Goal: Task Accomplishment & Management: Use online tool/utility

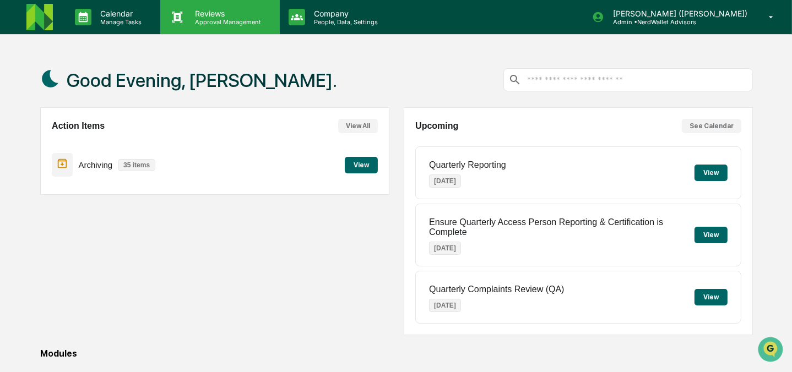
click at [199, 19] on p "Approval Management" at bounding box center [226, 22] width 80 height 8
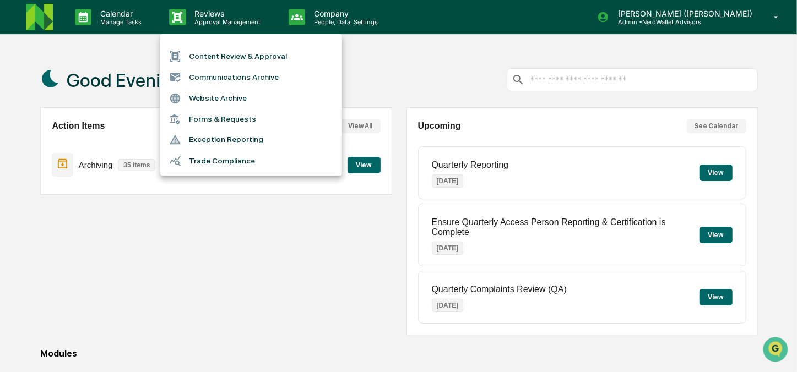
click at [211, 52] on li "Content Review & Approval" at bounding box center [251, 56] width 182 height 21
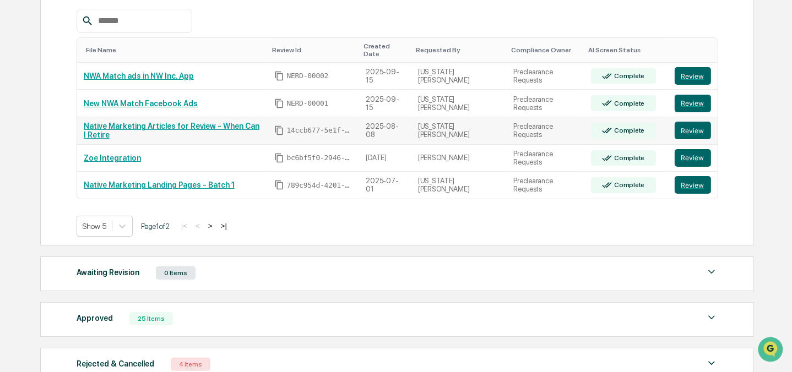
scroll to position [183, 0]
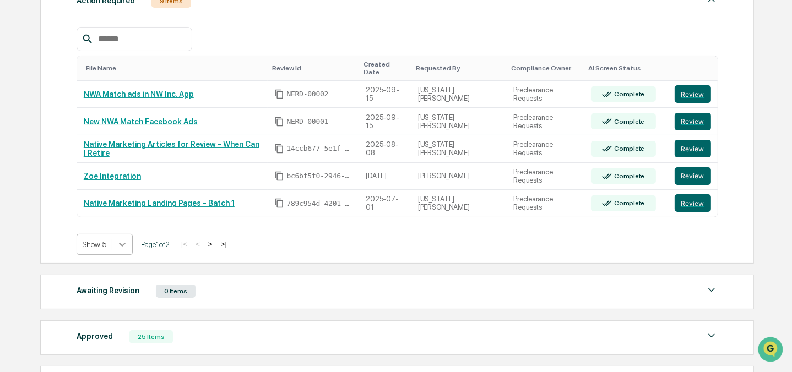
click at [126, 239] on icon at bounding box center [122, 244] width 11 height 11
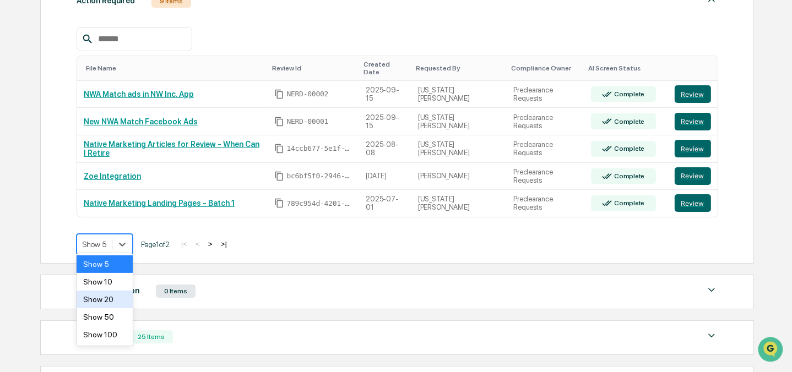
click at [110, 301] on div "Show 20" at bounding box center [105, 300] width 56 height 18
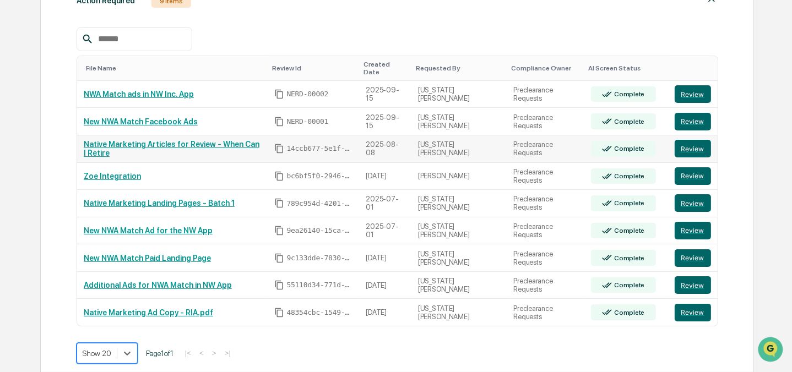
click at [222, 143] on link "Native Marketing Articles for Review - When Can I Retire" at bounding box center [172, 149] width 176 height 18
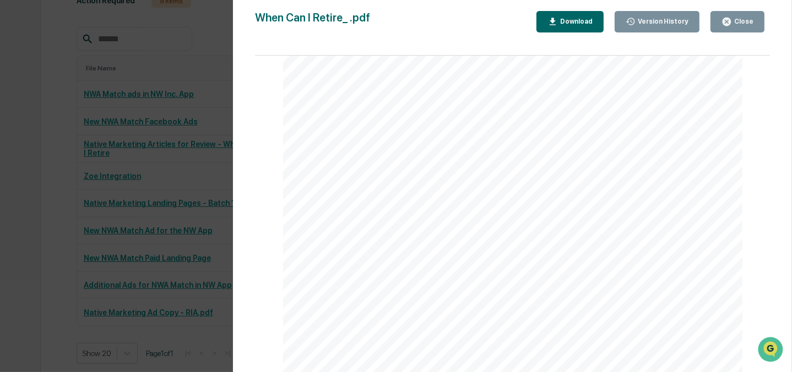
scroll to position [901, 0]
click at [223, 47] on div "Version History 08/08/2025, 01:51 PM Georgia McIntyre When Can I Retire_ .pdf C…" at bounding box center [396, 186] width 792 height 372
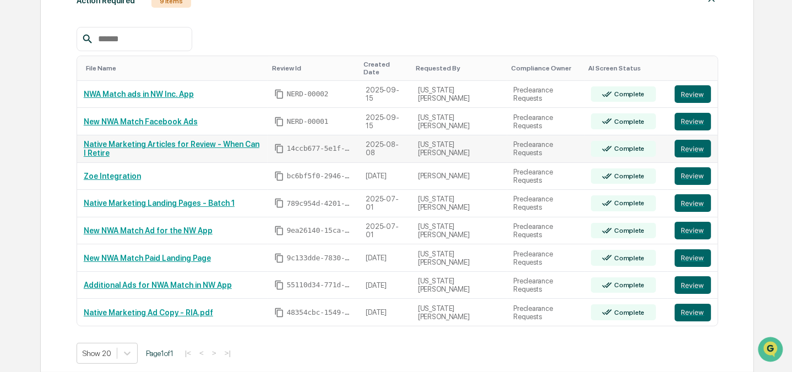
click at [186, 143] on link "Native Marketing Articles for Review - When Can I Retire" at bounding box center [172, 149] width 176 height 18
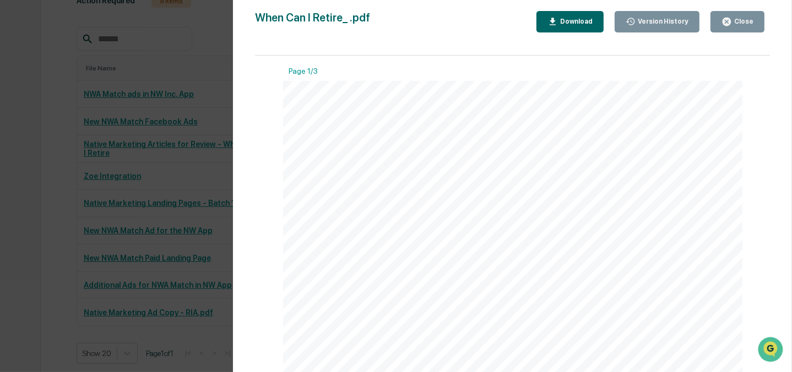
click at [743, 26] on button "Close" at bounding box center [737, 21] width 54 height 21
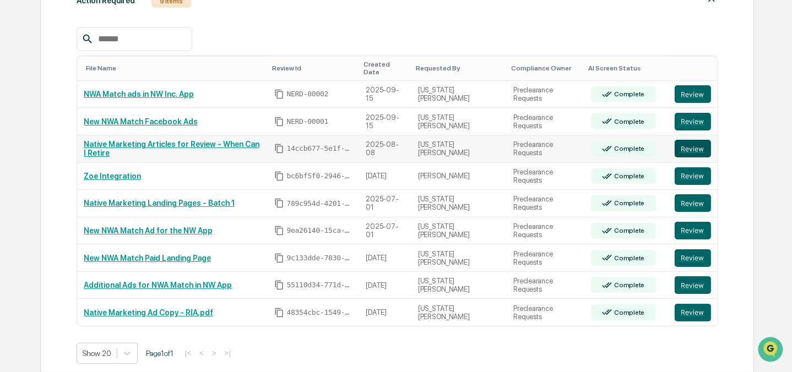
click at [683, 142] on button "Review" at bounding box center [693, 149] width 36 height 18
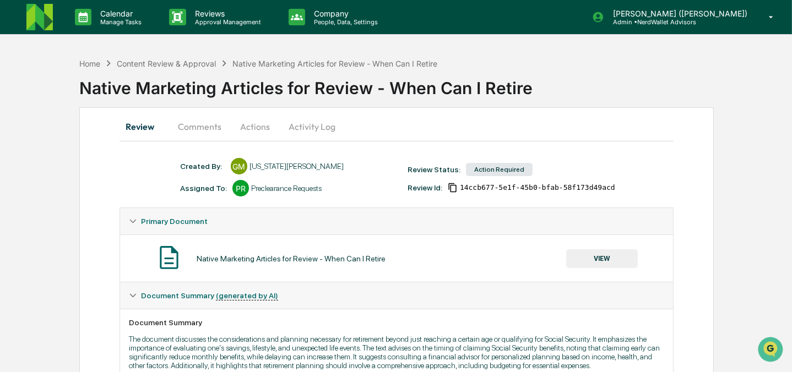
click at [208, 129] on button "Comments" at bounding box center [199, 126] width 61 height 26
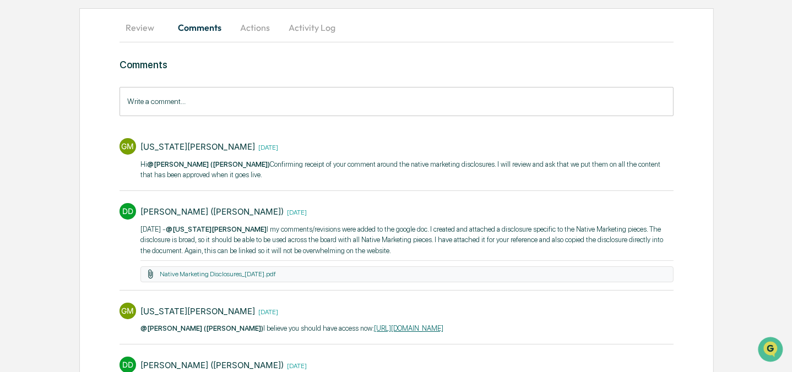
scroll to position [100, 0]
click at [308, 26] on button "Activity Log" at bounding box center [312, 27] width 64 height 26
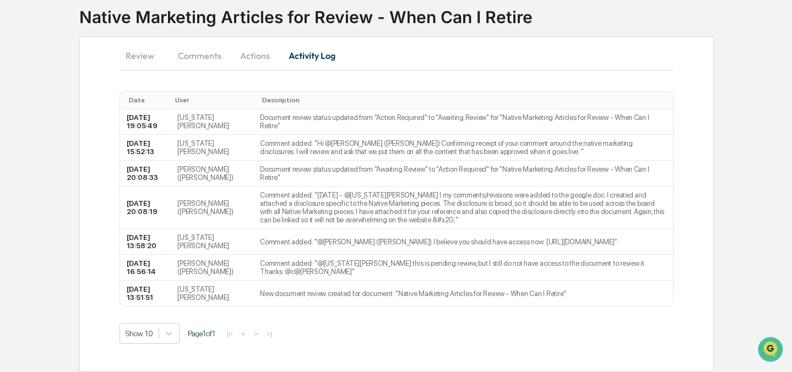
click at [204, 42] on button "Comments" at bounding box center [199, 55] width 61 height 26
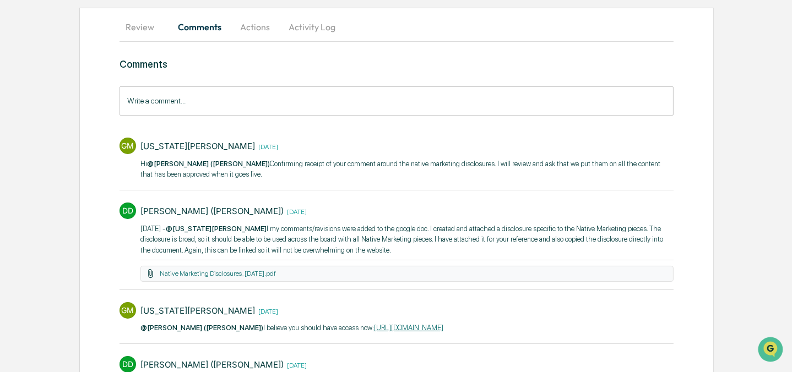
click at [142, 28] on button "Review" at bounding box center [144, 27] width 50 height 26
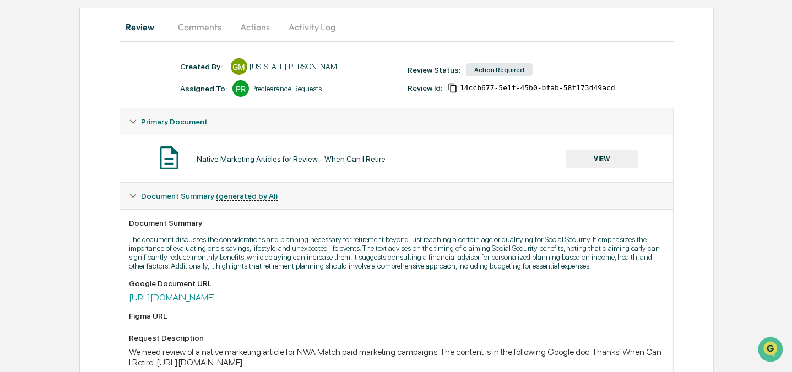
click at [594, 160] on button "VIEW" at bounding box center [602, 159] width 72 height 19
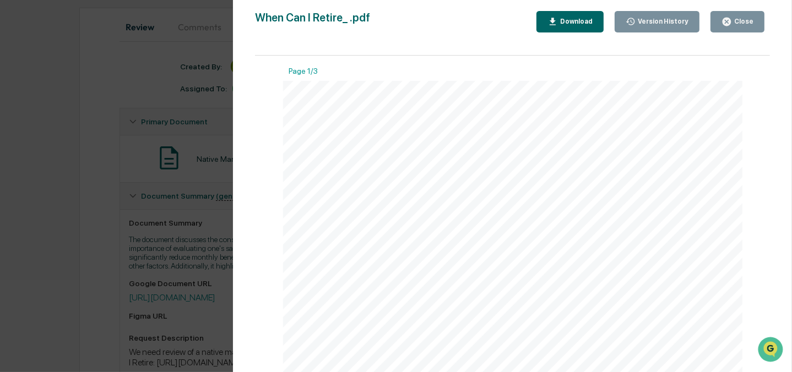
click at [571, 24] on div "Download" at bounding box center [575, 22] width 35 height 8
click at [140, 90] on div "Version History 08/08/2025, 01:51 PM Georgia McIntyre When Can I Retire_ .pdf C…" at bounding box center [396, 186] width 792 height 372
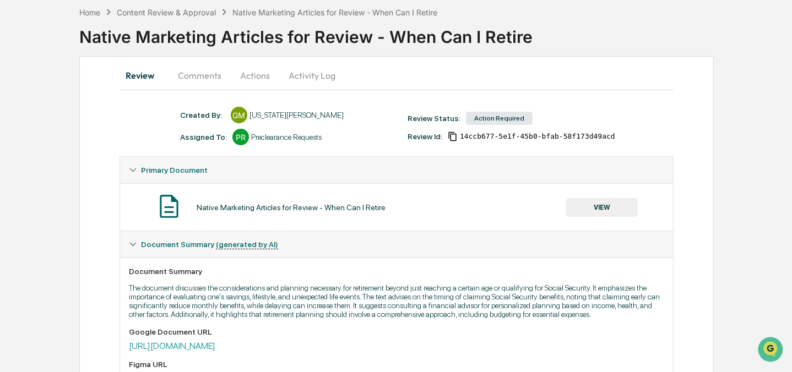
scroll to position [100, 0]
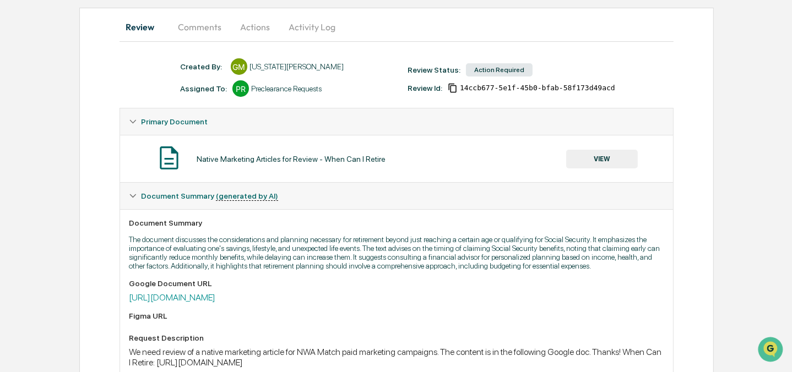
click at [602, 161] on button "VIEW" at bounding box center [602, 159] width 72 height 19
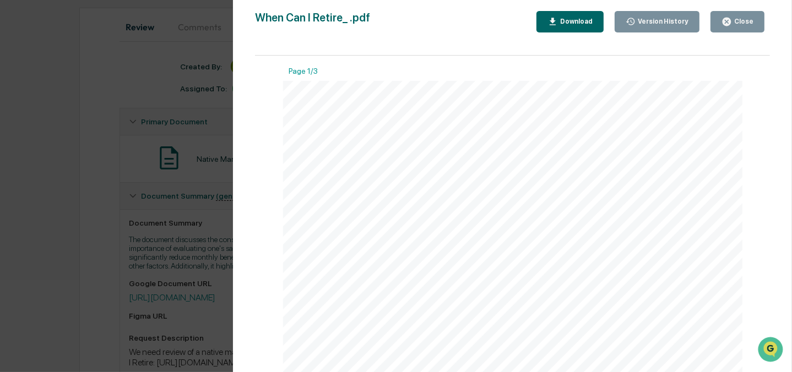
click at [141, 81] on div "Version History 08/08/2025, 01:51 PM Georgia McIntyre When Can I Retire_ .pdf C…" at bounding box center [396, 186] width 792 height 372
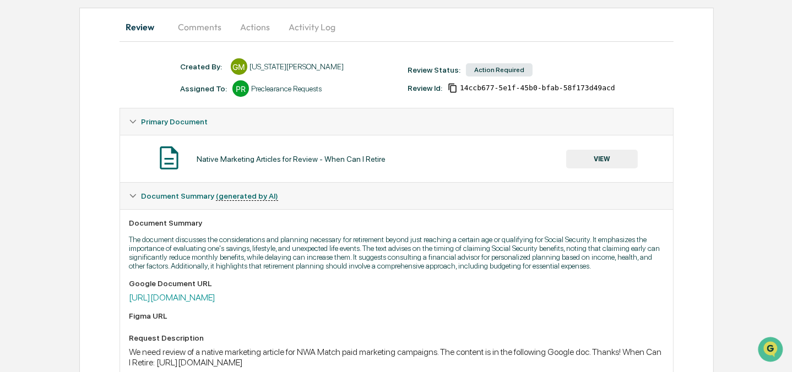
click at [200, 25] on button "Comments" at bounding box center [199, 27] width 61 height 26
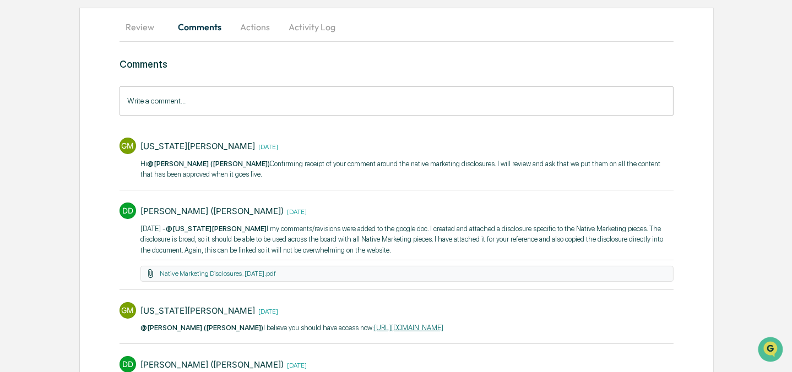
click at [175, 101] on input "Write a comment..." at bounding box center [396, 100] width 555 height 29
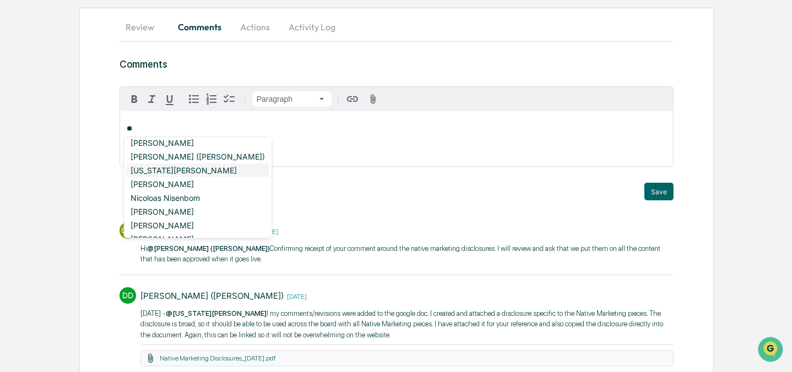
click at [157, 172] on div "[US_STATE][PERSON_NAME]" at bounding box center [197, 171] width 143 height 14
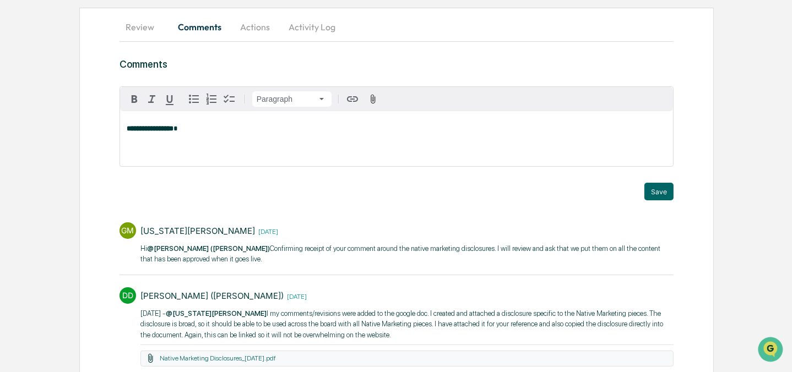
click at [209, 132] on p "**********" at bounding box center [397, 129] width 540 height 8
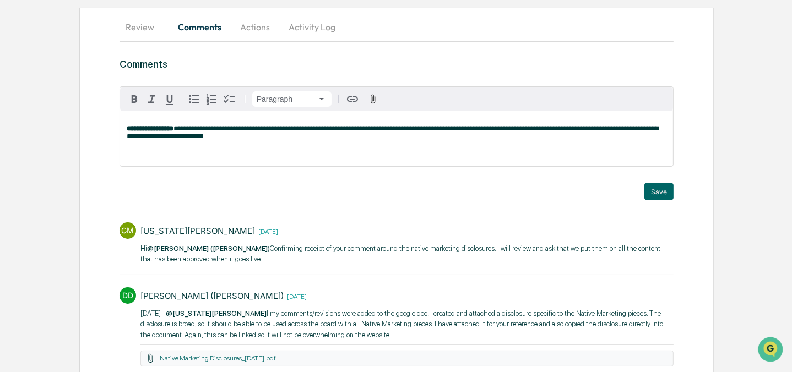
click at [656, 129] on span "**********" at bounding box center [392, 132] width 531 height 15
click at [656, 193] on button "Save" at bounding box center [658, 192] width 29 height 18
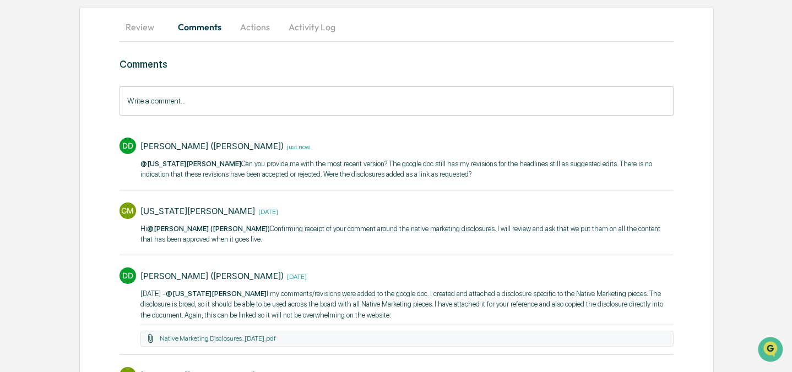
click at [257, 26] on button "Actions" at bounding box center [255, 27] width 50 height 26
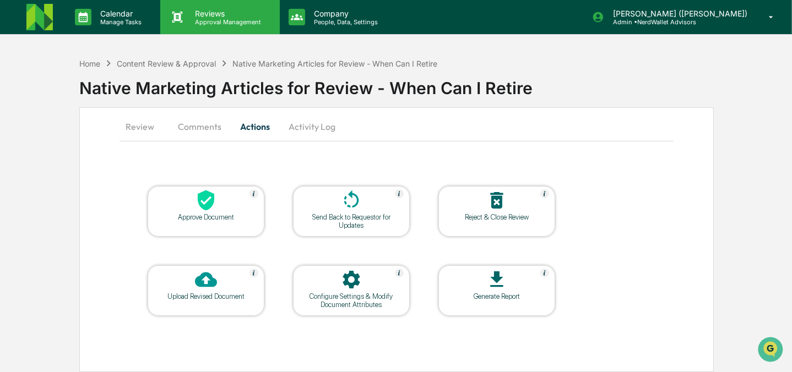
scroll to position [0, 0]
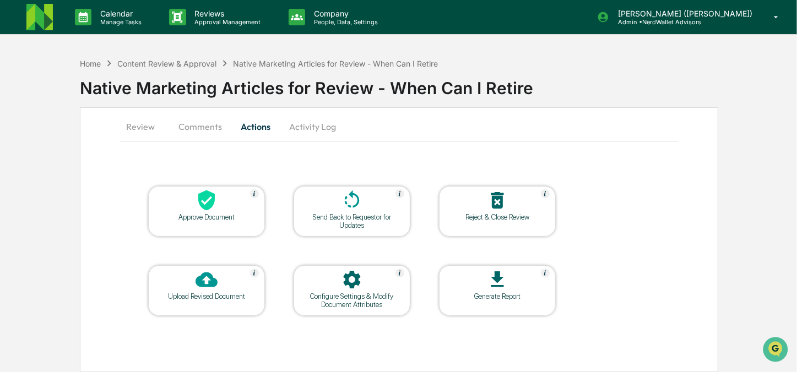
click at [365, 208] on div at bounding box center [352, 201] width 110 height 24
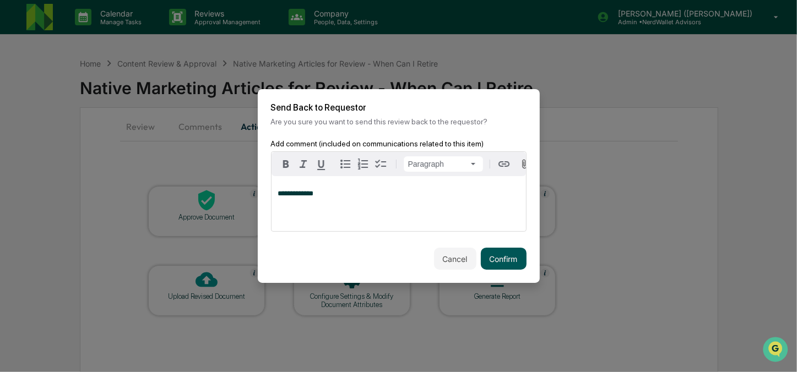
click at [502, 264] on button "Confirm" at bounding box center [504, 259] width 46 height 22
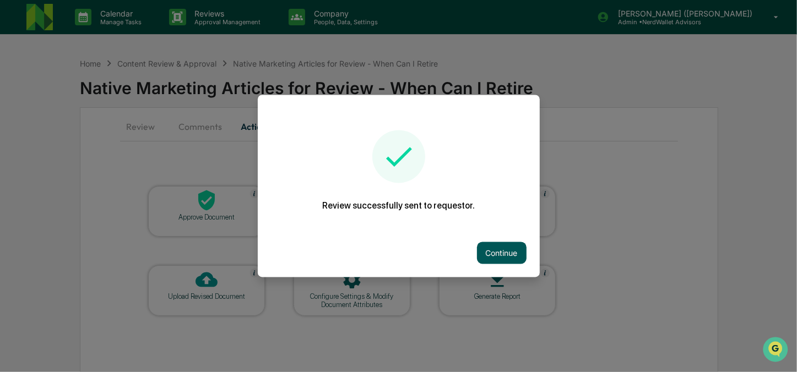
click at [491, 254] on button "Continue" at bounding box center [502, 253] width 50 height 22
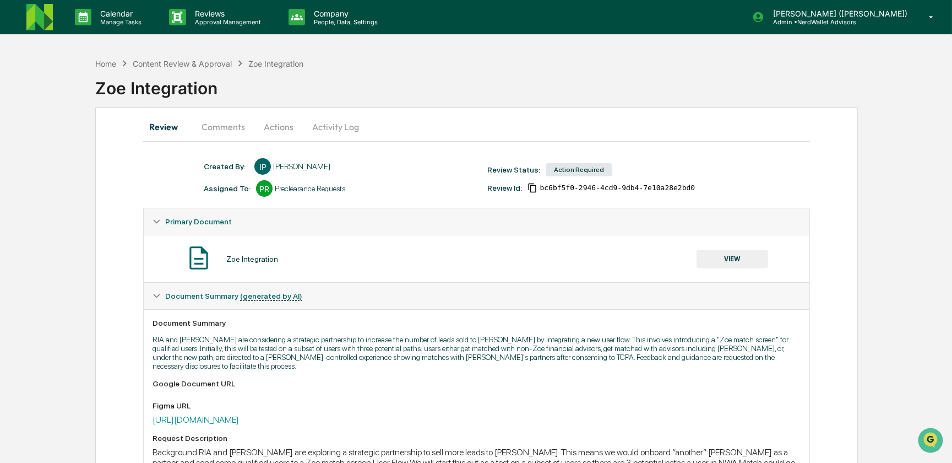
click at [279, 126] on button "Actions" at bounding box center [279, 126] width 50 height 26
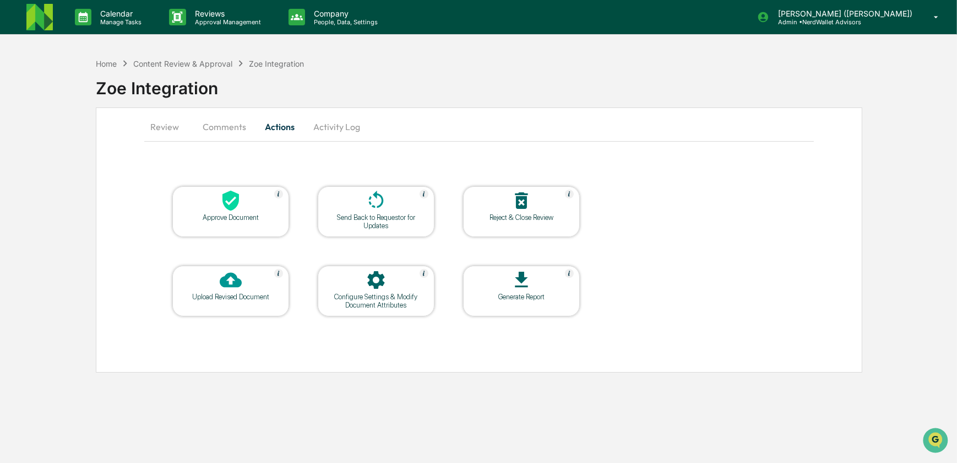
click at [329, 126] on button "Activity Log" at bounding box center [337, 126] width 64 height 26
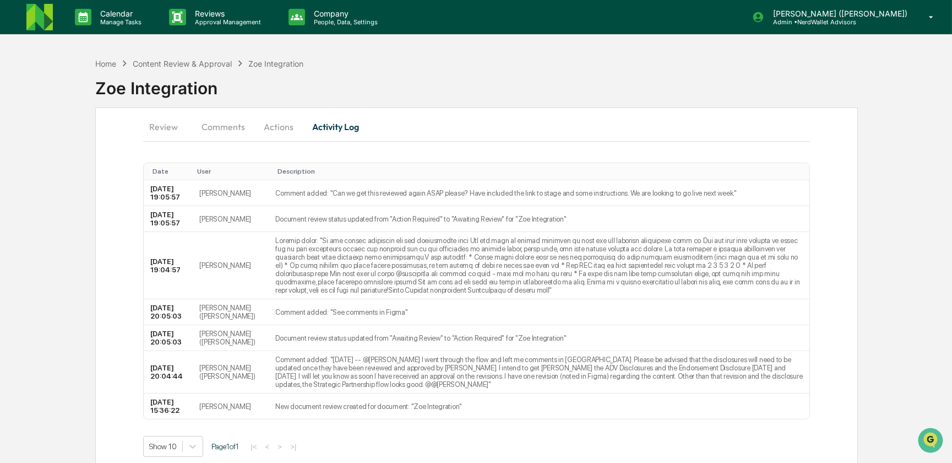
click at [219, 129] on button "Comments" at bounding box center [223, 126] width 61 height 26
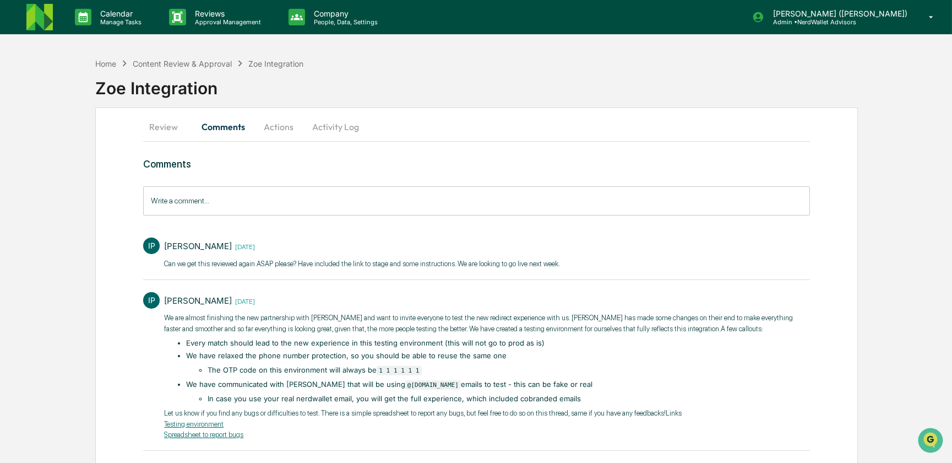
click at [172, 126] on button "Review" at bounding box center [168, 126] width 50 height 26
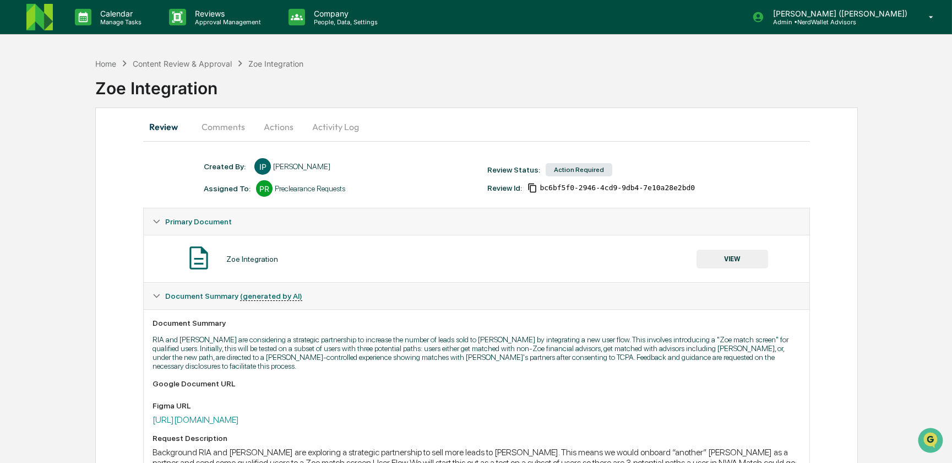
click at [720, 260] on button "VIEW" at bounding box center [733, 258] width 72 height 19
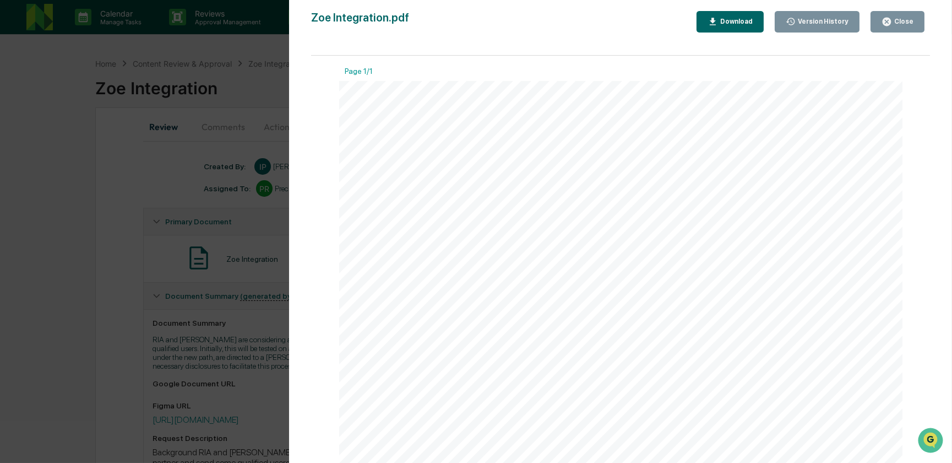
click at [166, 161] on div "Version History 08/04/2025, 03:36 PM Isha Patel Zoe Integration.pdf Close Versi…" at bounding box center [476, 231] width 952 height 463
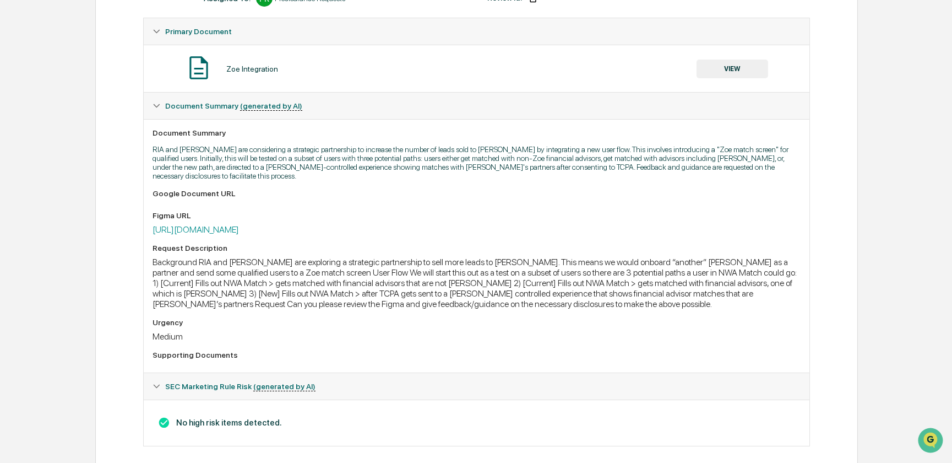
scroll to position [199, 0]
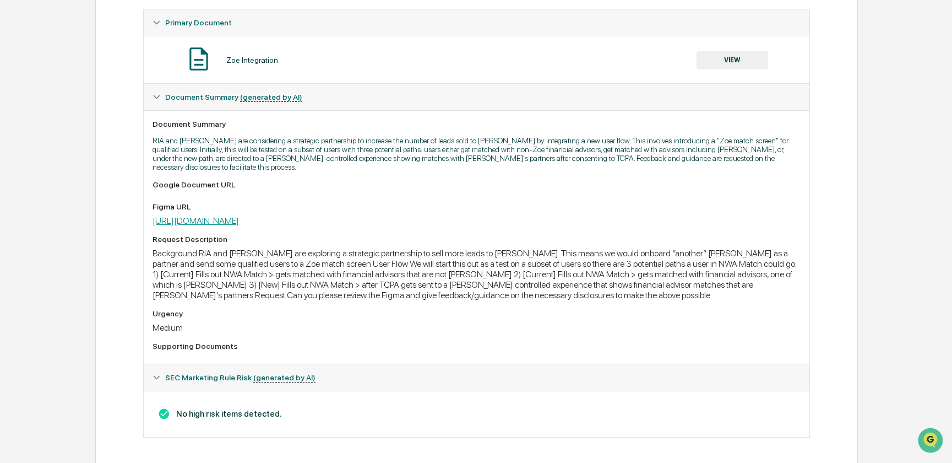
click at [239, 218] on link "https://www.figma.com/proto/mYCYgOz7fBm3wF3CJzTsER/Nerdwallet-x-Zoe?node-id=7-5…" at bounding box center [196, 220] width 86 height 10
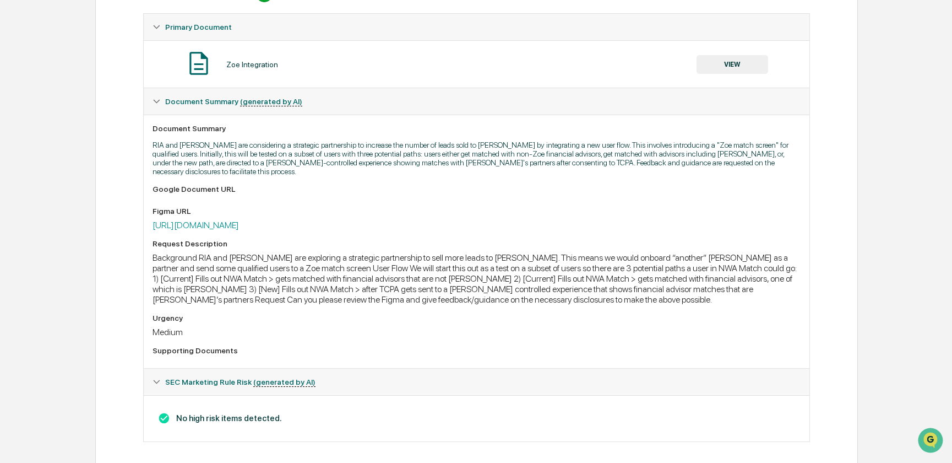
click at [721, 67] on button "VIEW" at bounding box center [733, 64] width 72 height 19
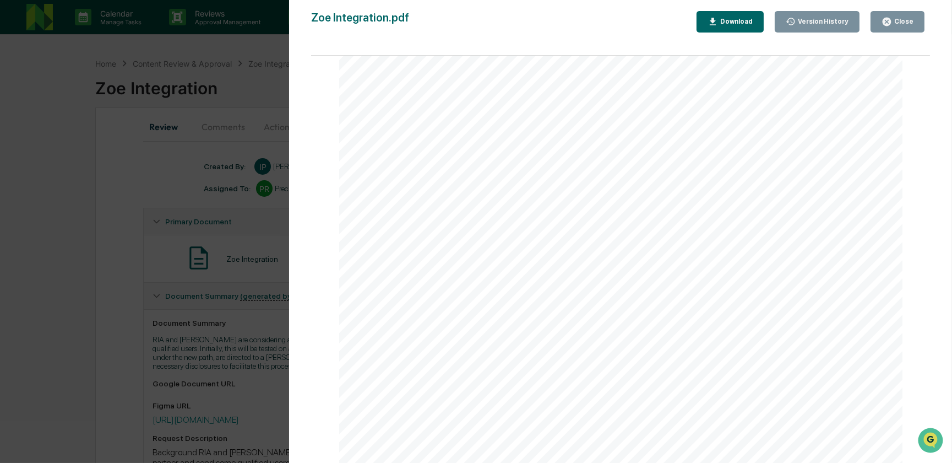
scroll to position [0, 0]
click at [156, 181] on div "Version History 08/04/2025, 03:36 PM Isha Patel Zoe Integration.pdf Close Versi…" at bounding box center [476, 231] width 952 height 463
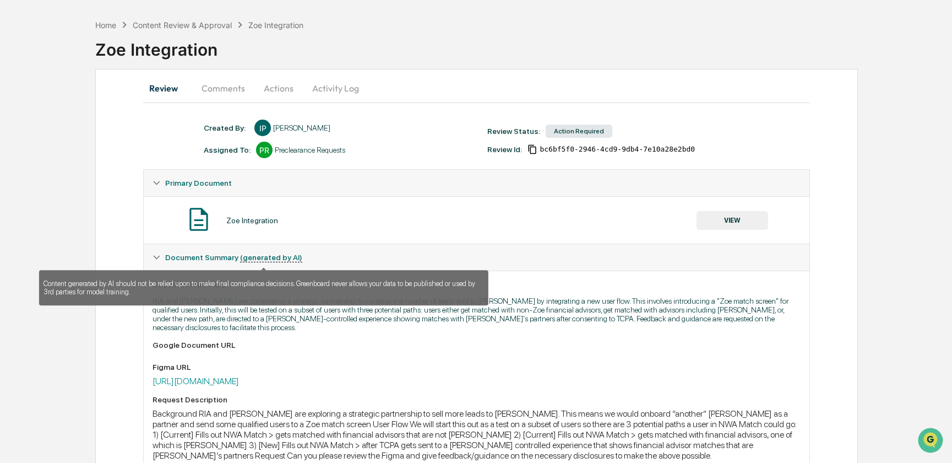
scroll to position [50, 0]
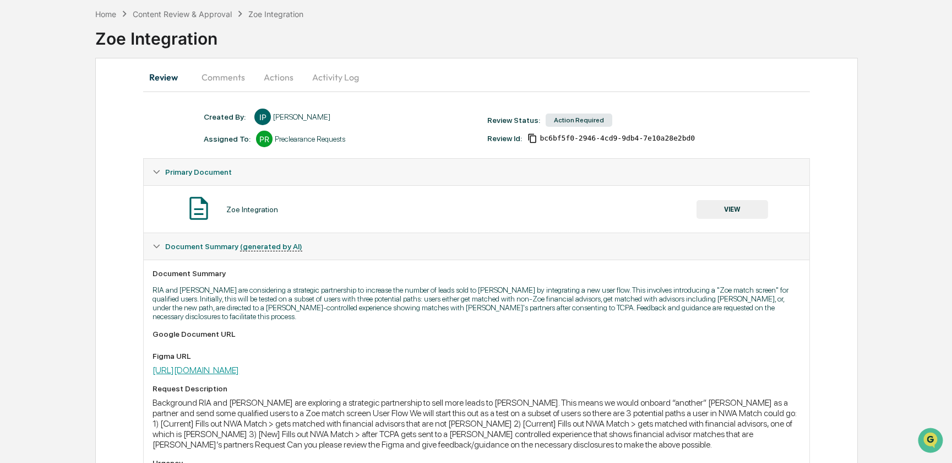
click at [239, 366] on link "https://www.figma.com/proto/mYCYgOz7fBm3wF3CJzTsER/Nerdwallet-x-Zoe?node-id=7-5…" at bounding box center [196, 370] width 86 height 10
click at [191, 14] on div "Content Review & Approval" at bounding box center [182, 13] width 99 height 9
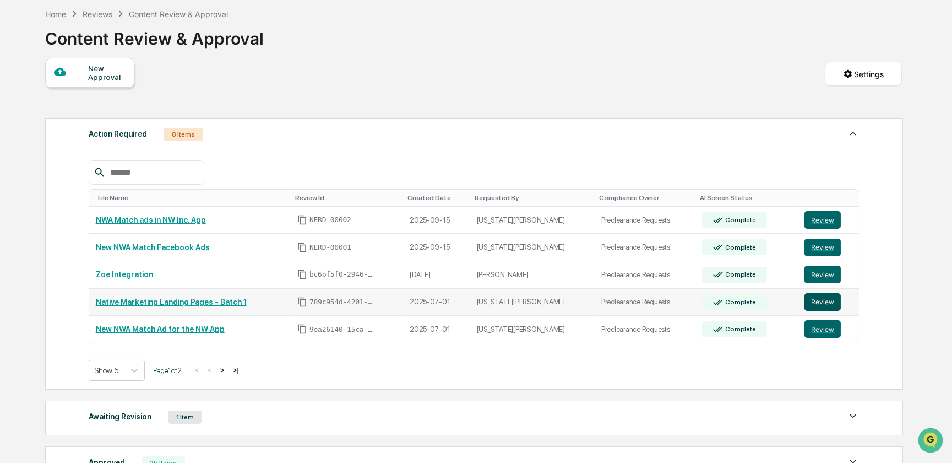
click at [812, 301] on button "Review" at bounding box center [823, 302] width 36 height 18
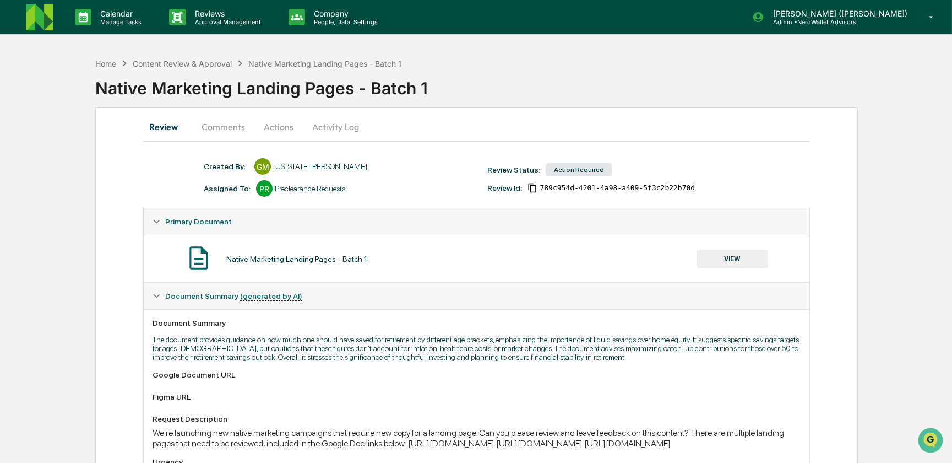
click at [346, 126] on button "Activity Log" at bounding box center [335, 126] width 64 height 26
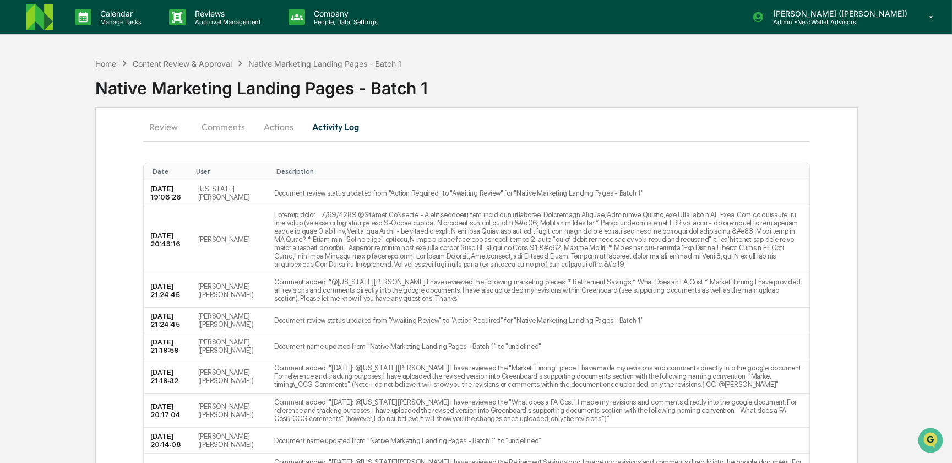
click at [231, 124] on button "Comments" at bounding box center [223, 126] width 61 height 26
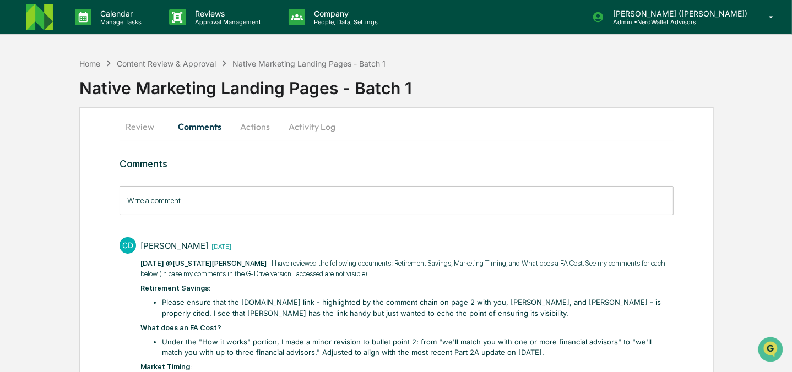
click at [211, 198] on input "Write a comment..." at bounding box center [396, 200] width 555 height 29
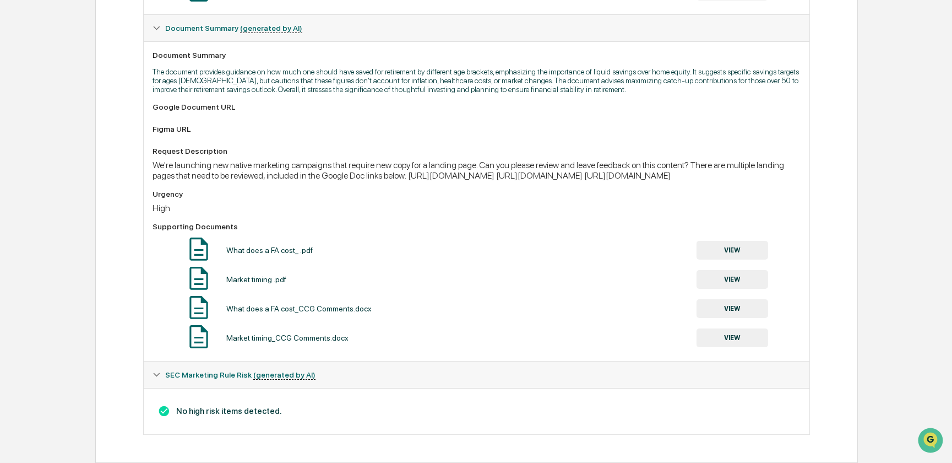
scroll to position [296, 0]
drag, startPoint x: 534, startPoint y: 171, endPoint x: 410, endPoint y: 154, distance: 125.1
click at [410, 160] on div "We're launching new native marketing campaigns that require new copy for a land…" at bounding box center [477, 170] width 648 height 21
drag, startPoint x: 410, startPoint y: 154, endPoint x: 426, endPoint y: 154, distance: 16.0
copy div "[URL][DOMAIN_NAME] [URL][DOMAIN_NAME] [URL][DOMAIN_NAME]"
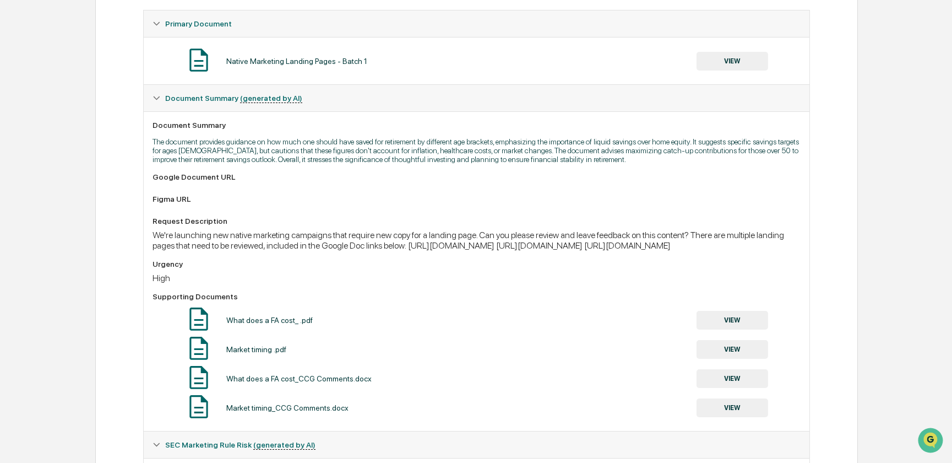
scroll to position [200, 0]
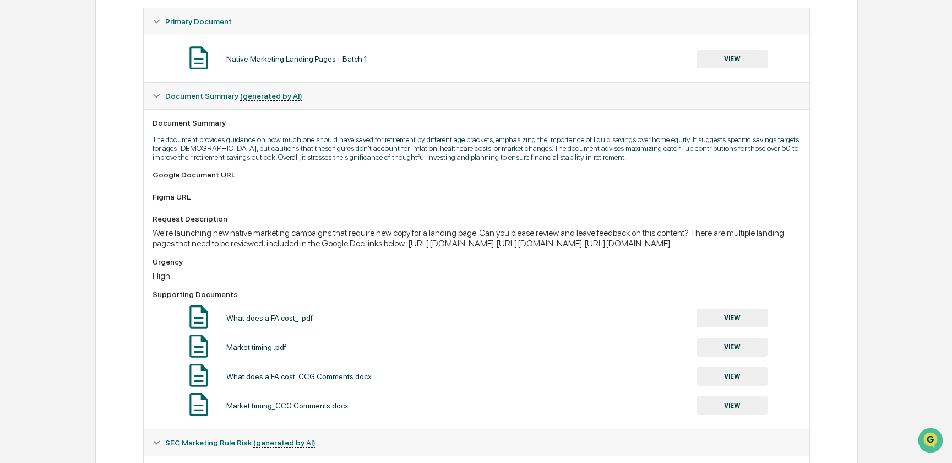
click at [728, 415] on button "VIEW" at bounding box center [733, 405] width 72 height 19
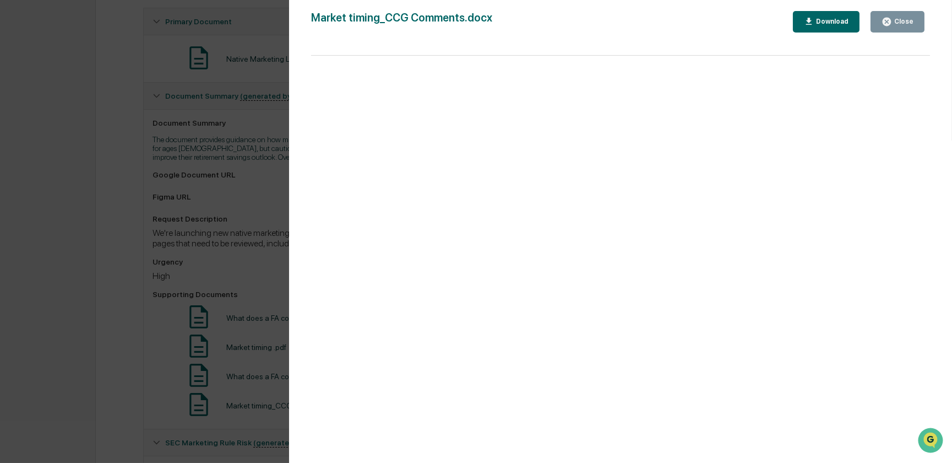
click at [250, 294] on div "Version History [DATE] 09:19 PM [PERSON_NAME] ([PERSON_NAME]) Market timing_CCG…" at bounding box center [476, 231] width 952 height 463
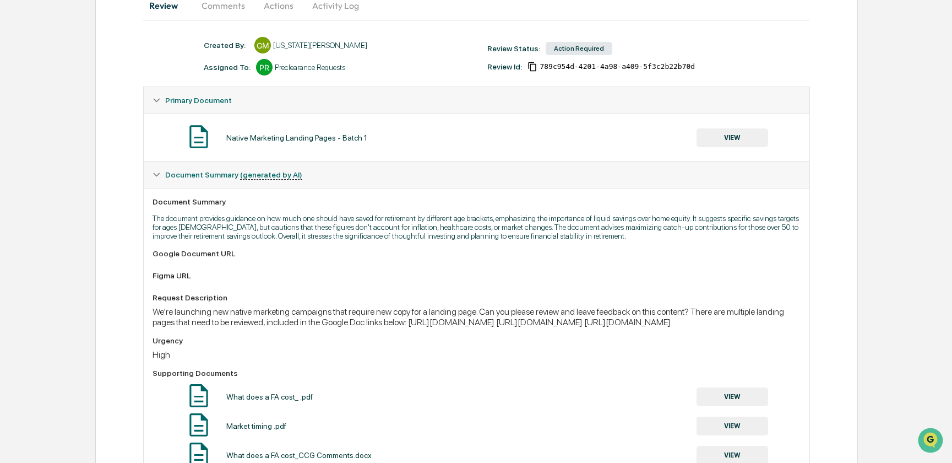
scroll to position [196, 0]
